Goal: Task Accomplishment & Management: Use online tool/utility

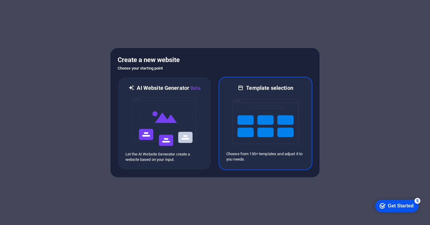
click at [272, 107] on img at bounding box center [265, 122] width 66 height 60
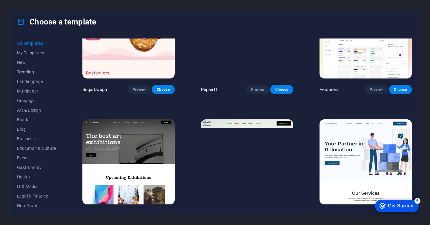
scroll to position [41, 0]
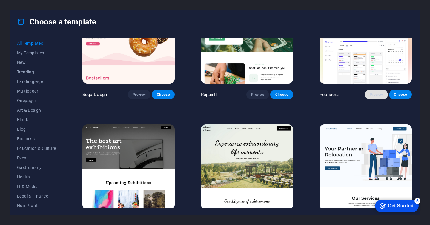
click at [371, 92] on span "Preview" at bounding box center [375, 94] width 13 height 5
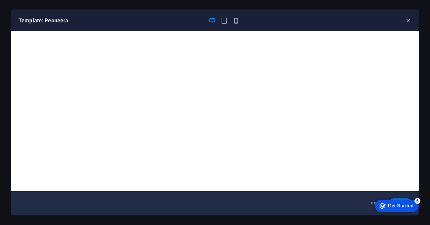
scroll to position [1, 0]
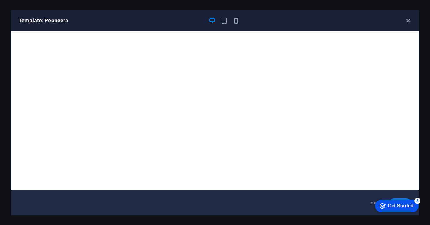
click at [406, 19] on icon "button" at bounding box center [407, 20] width 7 height 7
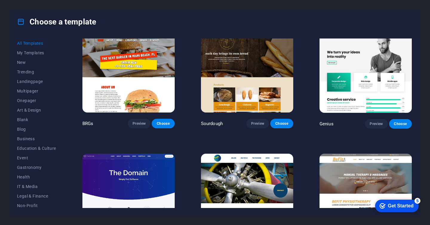
scroll to position [2817, 0]
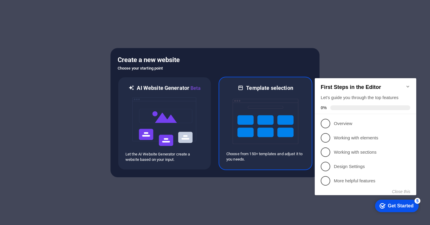
click at [251, 87] on h6 "Template selection" at bounding box center [269, 87] width 47 height 7
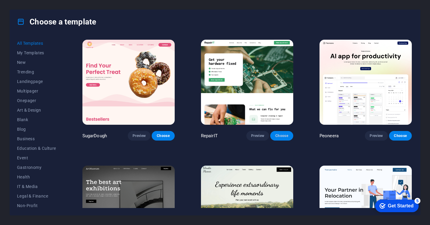
click at [284, 134] on span "Choose" at bounding box center [281, 135] width 13 height 5
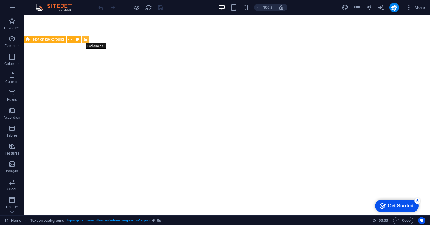
click at [85, 40] on icon at bounding box center [85, 39] width 4 height 6
select select "fade"
select select "ms"
select select "s"
select select "progressive"
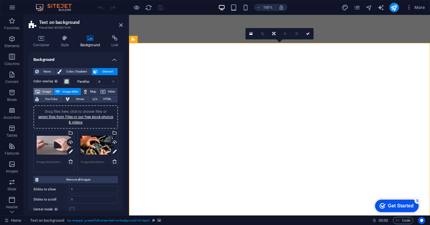
click at [45, 91] on span "Image" at bounding box center [47, 91] width 10 height 7
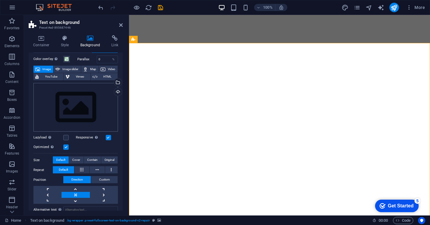
scroll to position [4, 0]
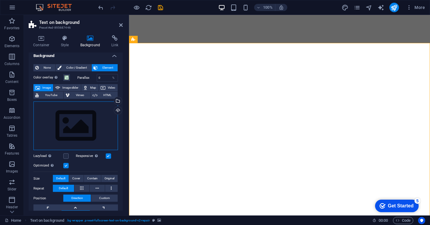
click at [66, 129] on div "Drag files here, click to choose files or select files from Files or our free s…" at bounding box center [75, 125] width 84 height 49
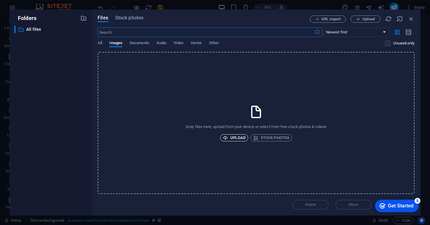
click at [230, 138] on span "Upload" at bounding box center [234, 137] width 23 height 7
click at [410, 19] on icon "button" at bounding box center [411, 19] width 7 height 7
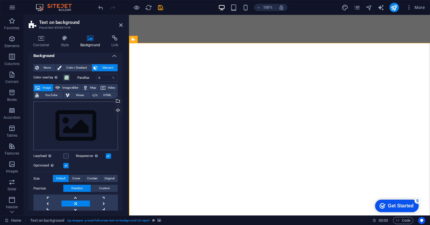
scroll to position [10, 0]
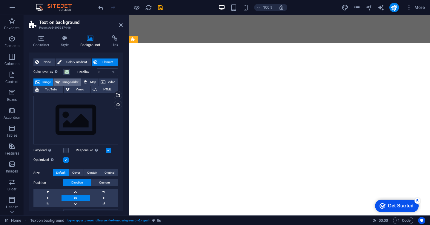
click at [71, 84] on span "Image slider" at bounding box center [70, 81] width 17 height 7
select select "ms"
select select "s"
select select "progressive"
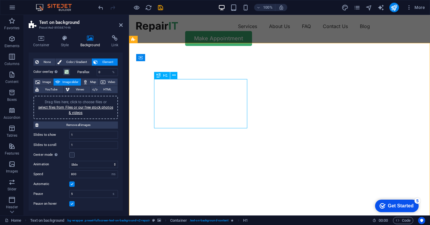
scroll to position [0, 0]
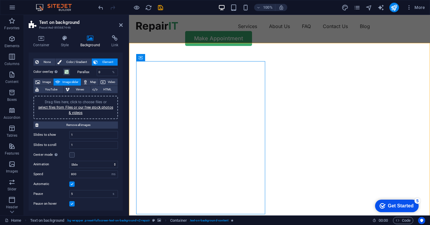
click at [123, 23] on aside "Text on background Preset #ed-895687446 Container Style Background Link Size He…" at bounding box center [76, 115] width 105 height 200
click at [122, 23] on icon at bounding box center [121, 25] width 4 height 5
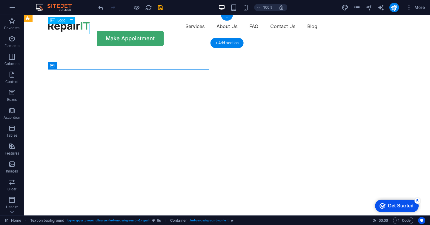
click at [58, 32] on div at bounding box center [69, 26] width 42 height 10
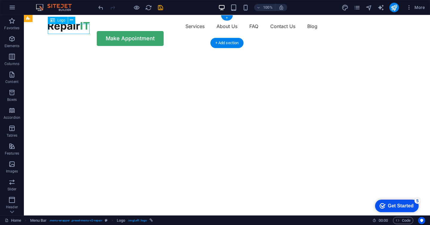
click at [58, 32] on div at bounding box center [69, 26] width 42 height 10
click at [72, 21] on icon at bounding box center [71, 20] width 3 height 6
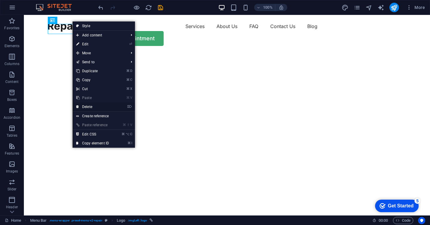
click at [81, 106] on link "⌦ Delete" at bounding box center [92, 106] width 40 height 9
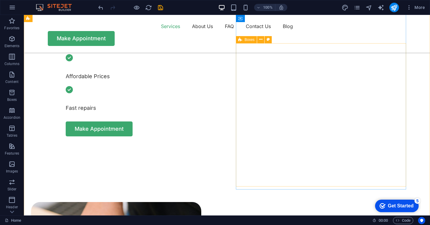
scroll to position [282, 0]
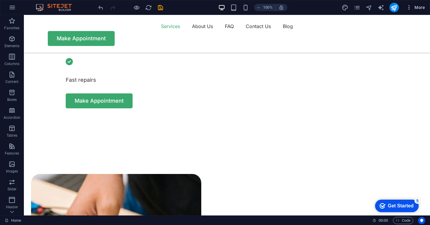
click at [420, 5] on span "More" at bounding box center [415, 7] width 19 height 6
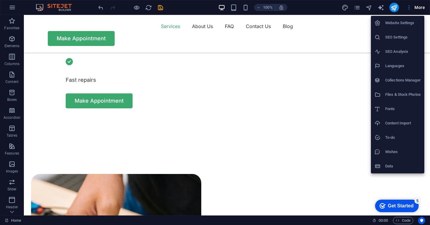
click at [279, 191] on div at bounding box center [215, 112] width 430 height 225
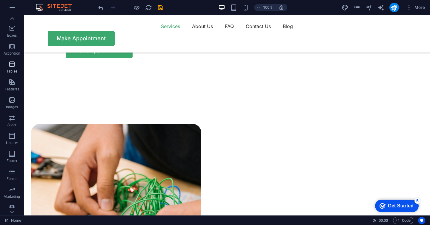
scroll to position [68, 0]
click at [9, 10] on icon "button" at bounding box center [12, 7] width 7 height 7
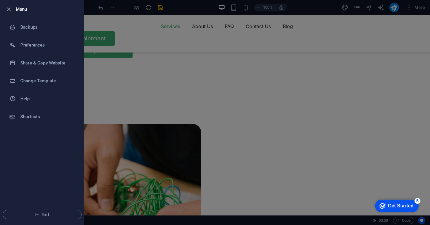
click at [114, 47] on div at bounding box center [215, 112] width 430 height 225
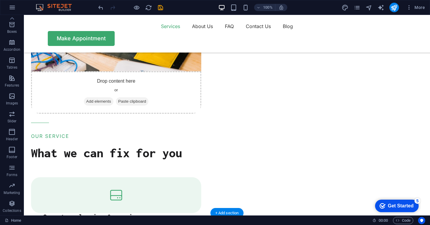
scroll to position [601, 0]
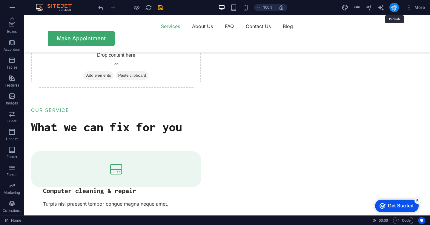
click at [392, 8] on icon "publish" at bounding box center [393, 7] width 7 height 7
